Goal: Task Accomplishment & Management: Complete application form

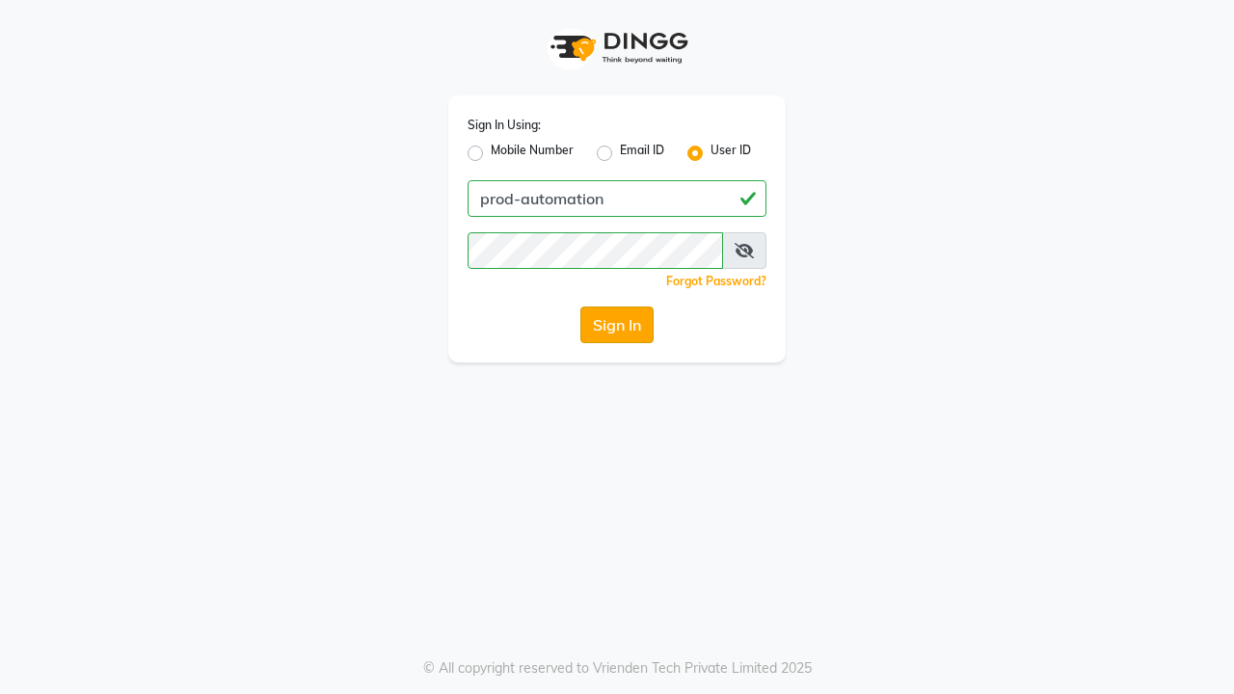
click at [617, 325] on button "Sign In" at bounding box center [617, 325] width 73 height 37
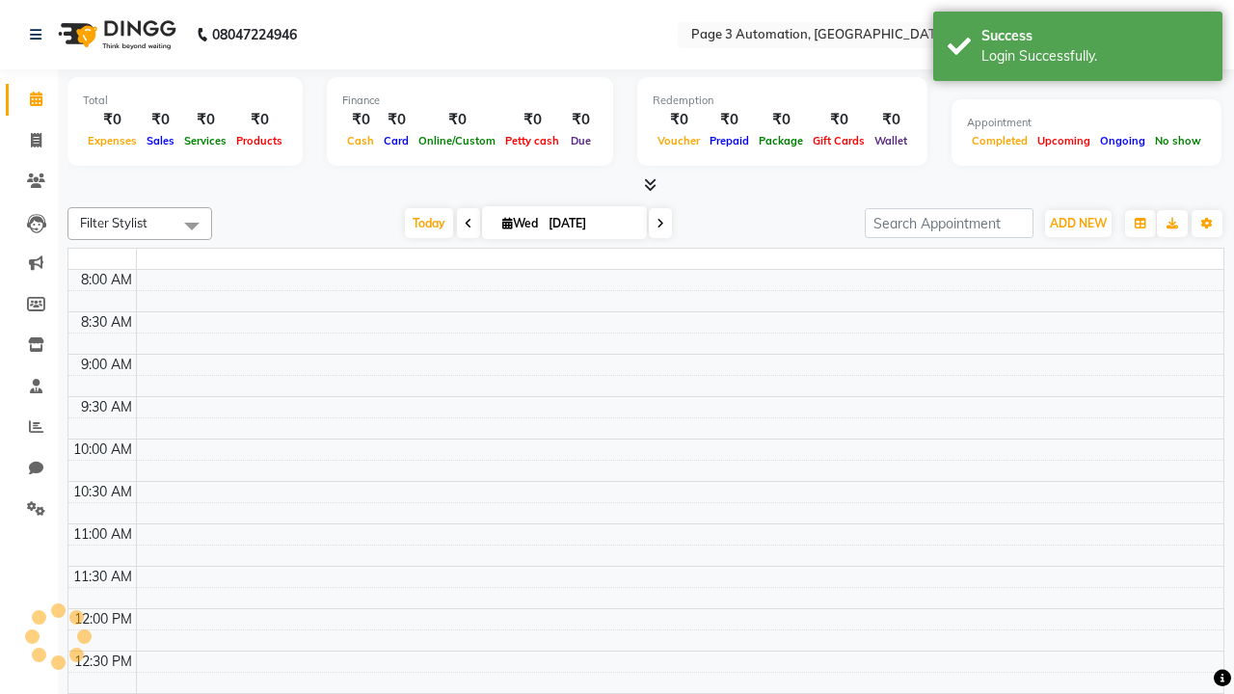
select select "en"
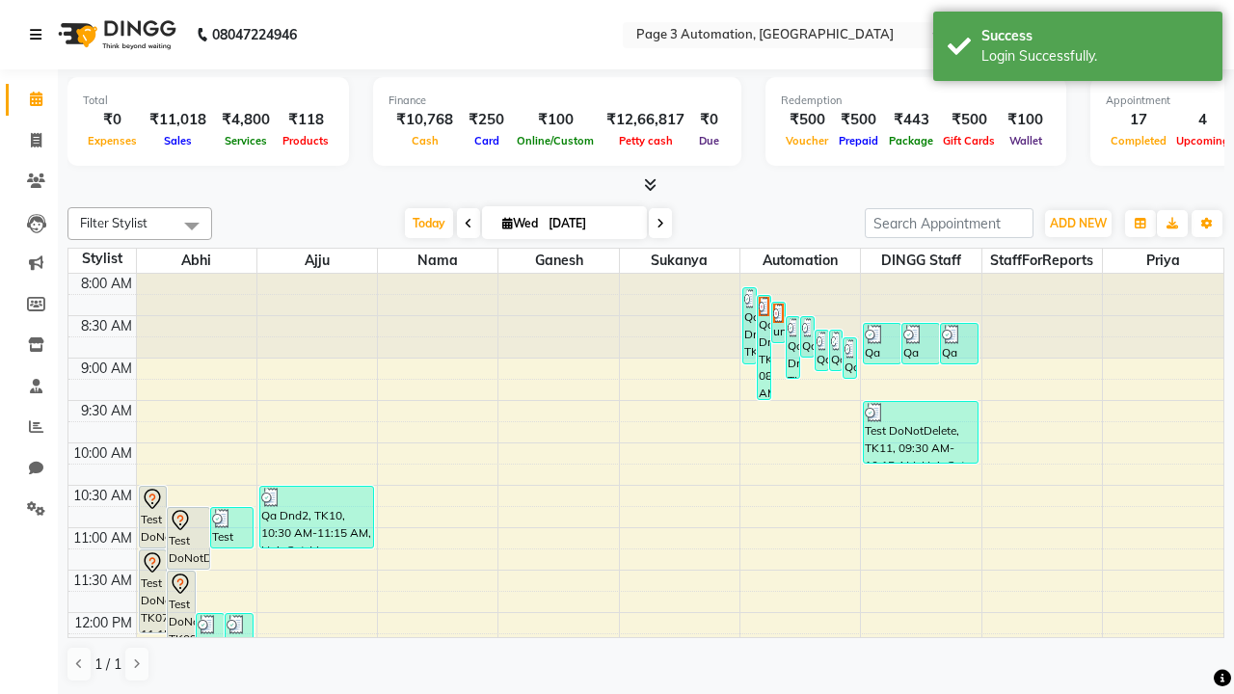
click at [40, 35] on icon at bounding box center [36, 35] width 12 height 14
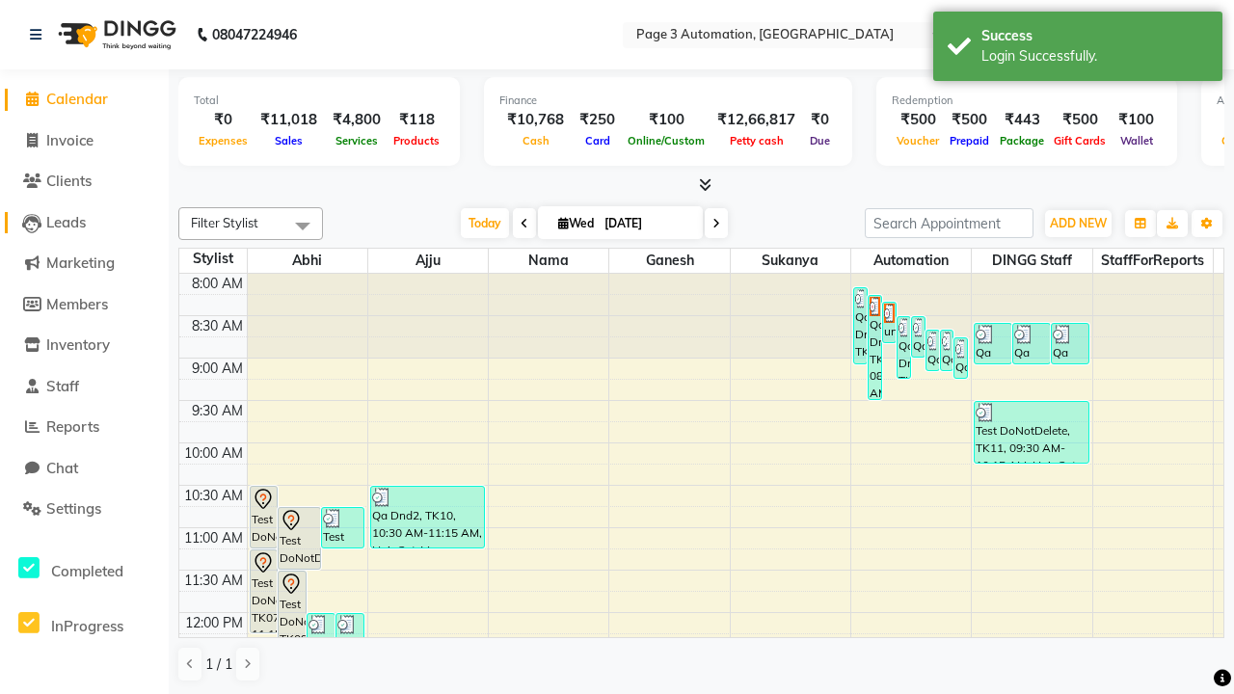
click at [84, 222] on span "Leads" at bounding box center [66, 222] width 40 height 18
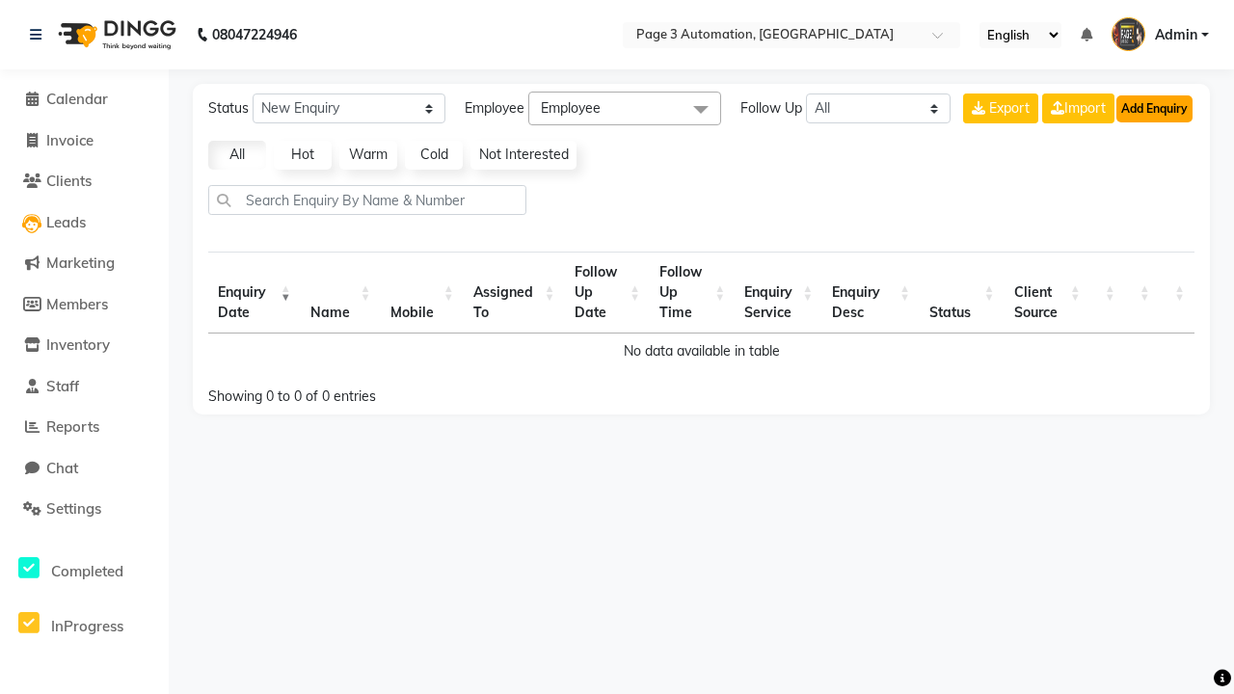
click at [1154, 108] on button "Add Enquiry" at bounding box center [1155, 108] width 76 height 27
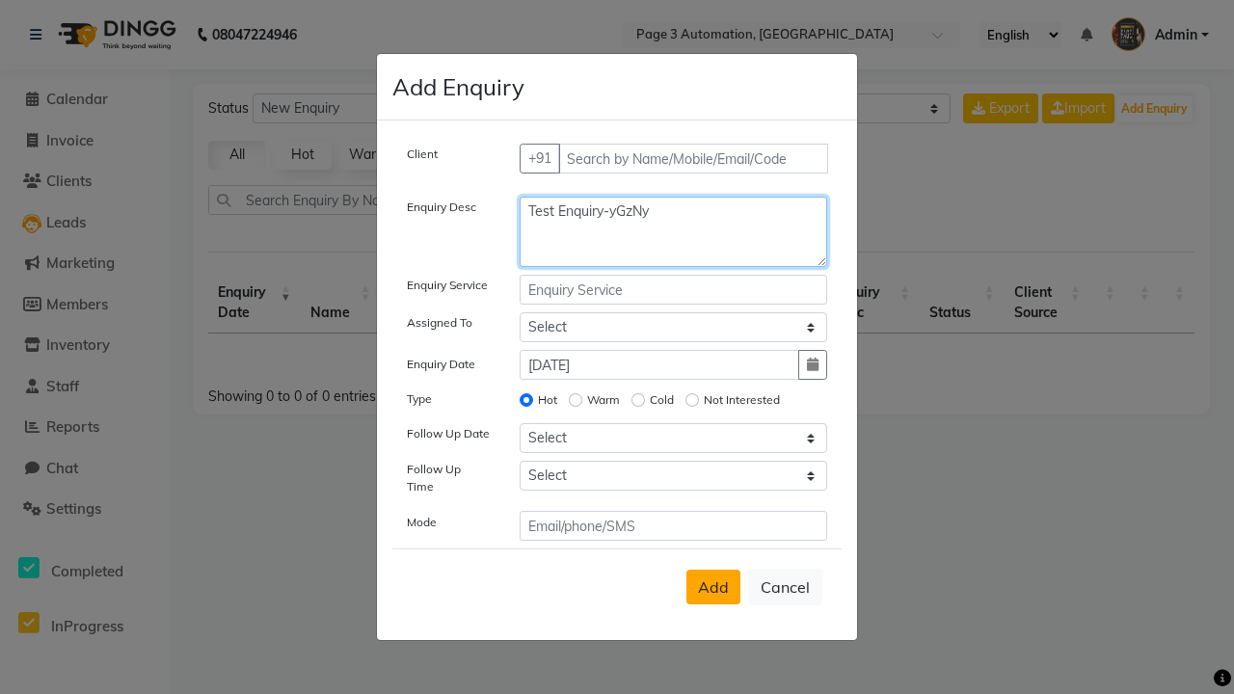
type textarea "Test Enquiry-yGzNy"
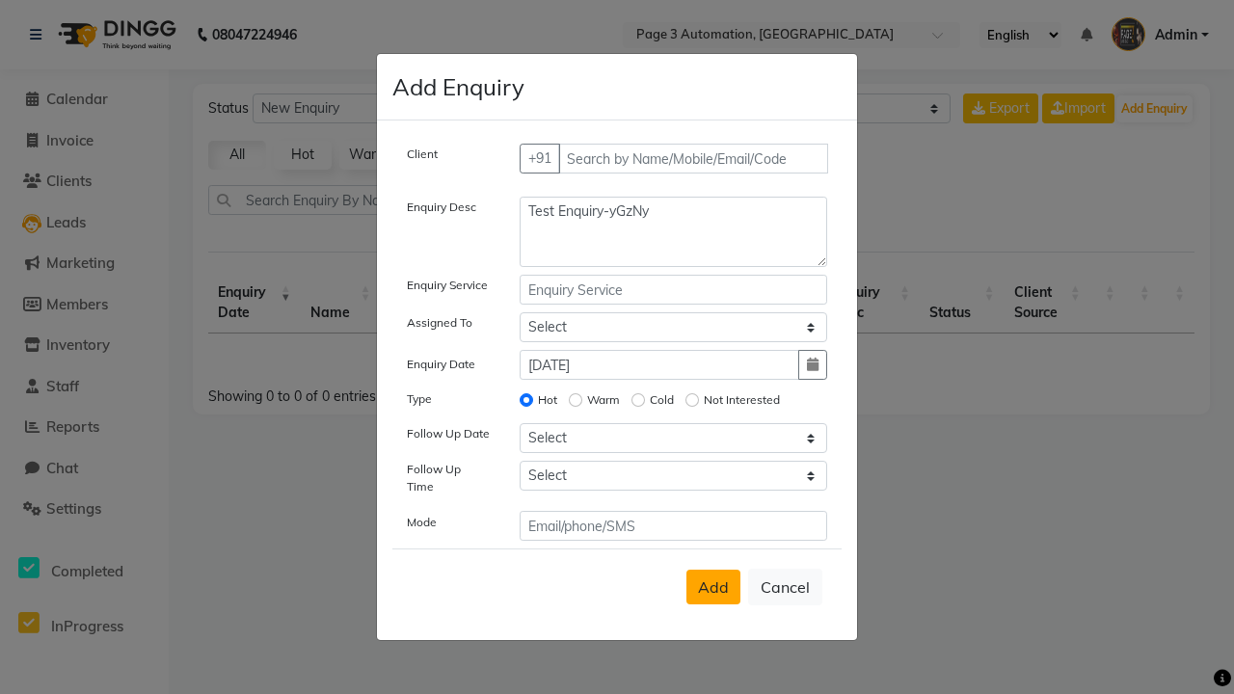
click at [714, 587] on span "Add" at bounding box center [713, 587] width 31 height 19
